Goal: Transaction & Acquisition: Purchase product/service

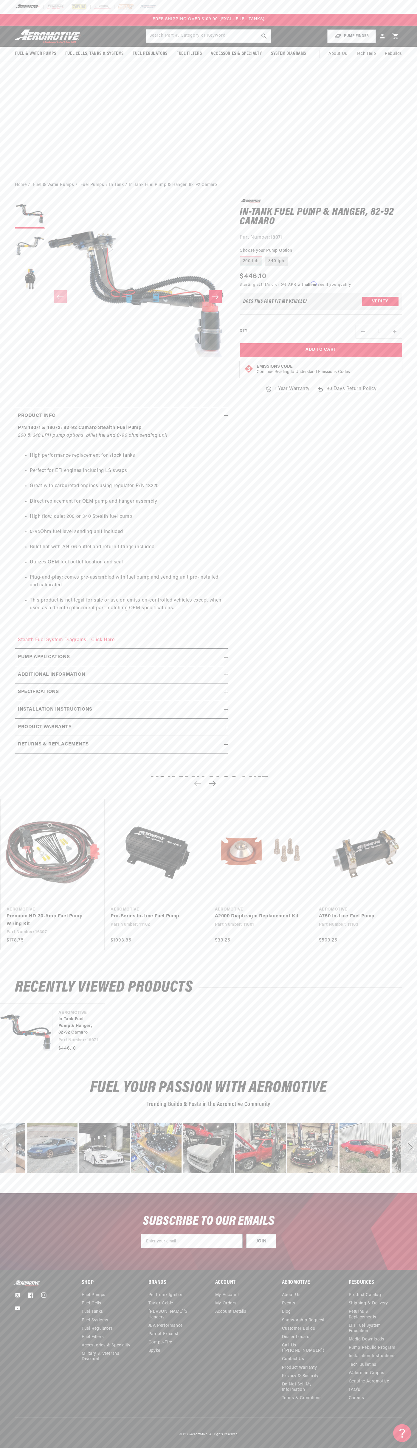
click at [53, 8] on img at bounding box center [55, 7] width 18 height 7
click at [407, 1442] on footer "Twitter Facebook Instagram YouTube Shop Fuel Pumps Fuel Cells Fuel Tanks ." at bounding box center [208, 1358] width 417 height 178
click at [25, 1443] on html "Skip to content Your cart Your cart is empty Loading... You may also like Subto…" at bounding box center [208, 724] width 417 height 1448
